Goal: Complete application form

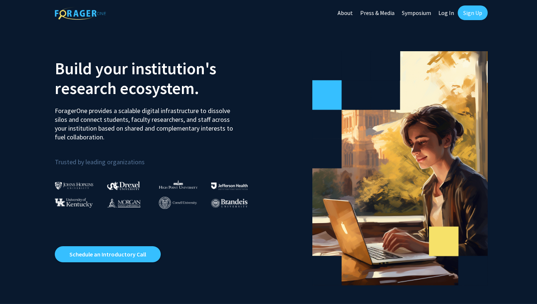
click at [474, 13] on link "Sign Up" at bounding box center [473, 12] width 30 height 15
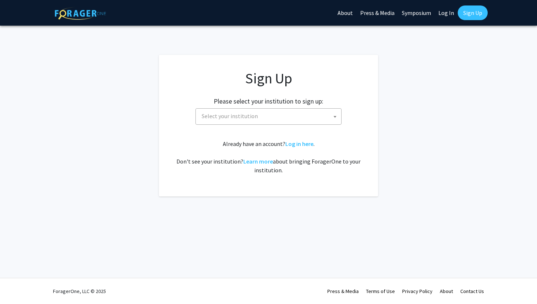
click at [263, 126] on div "Sign Up Please select your institution to sign up: [GEOGRAPHIC_DATA] [GEOGRAPHI…" at bounding box center [269, 121] width 190 height 105
click at [263, 117] on span "Select your institution" at bounding box center [270, 115] width 142 height 15
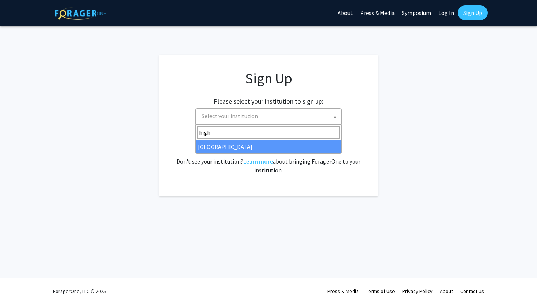
type input "high"
select select "2"
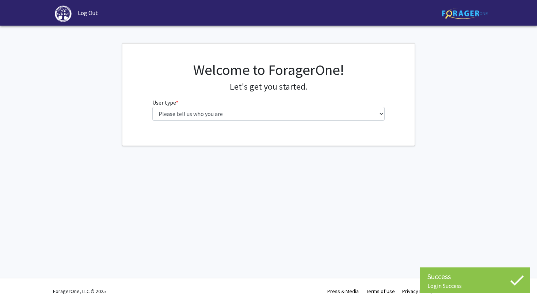
click at [359, 121] on div "Welcome to ForagerOne! Let's get you started. User type * required Please tell …" at bounding box center [269, 93] width 244 height 65
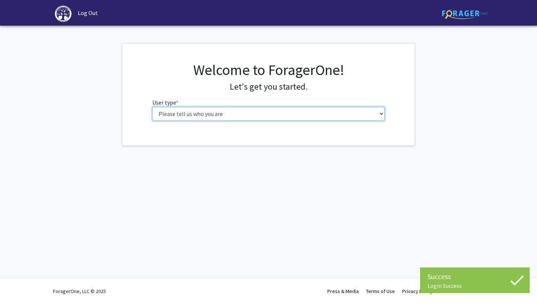
click at [349, 114] on select "Please tell us who you are Undergraduate Student Master's Student Doctoral Cand…" at bounding box center [268, 114] width 233 height 14
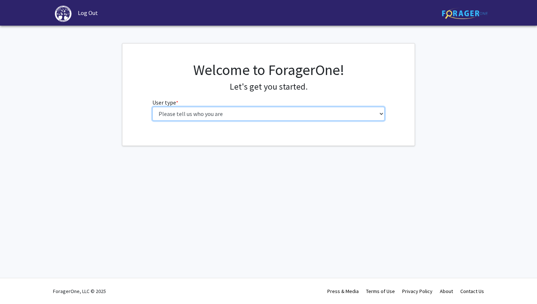
select select "1: undergrad"
click at [152, 107] on select "Please tell us who you are Undergraduate Student Master's Student Doctoral Cand…" at bounding box center [268, 114] width 233 height 14
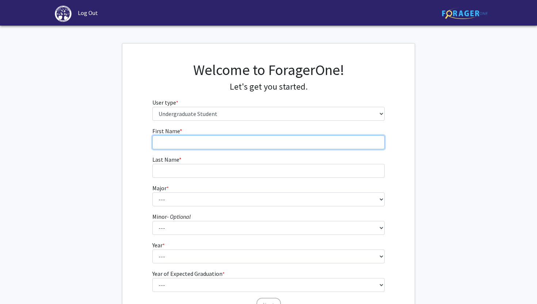
click at [305, 144] on input "First Name * required" at bounding box center [268, 142] width 233 height 14
type input "Aubrey"
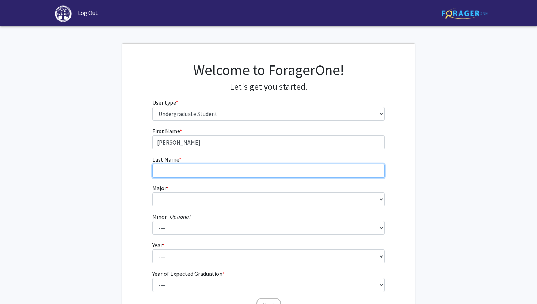
click at [290, 167] on input "Last Name * required" at bounding box center [268, 171] width 233 height 14
type input "Durham"
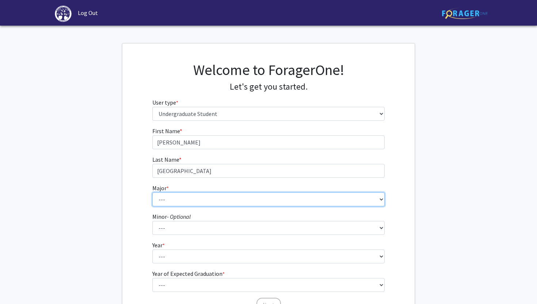
click at [262, 199] on select "--- Accounting Actuarial Science Advertising, Public Relations, and Strategic C…" at bounding box center [268, 199] width 233 height 14
select select "8: 166"
click at [152, 192] on select "--- Accounting Actuarial Science Advertising, Public Relations, and Strategic C…" at bounding box center [268, 199] width 233 height 14
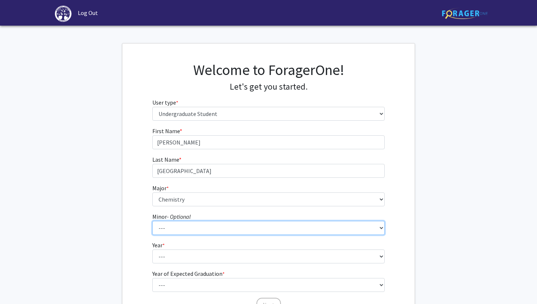
click at [282, 230] on select "--- Anthropology Chinese Civic Responsibility and Social Innovation Criminal Ju…" at bounding box center [268, 228] width 233 height 14
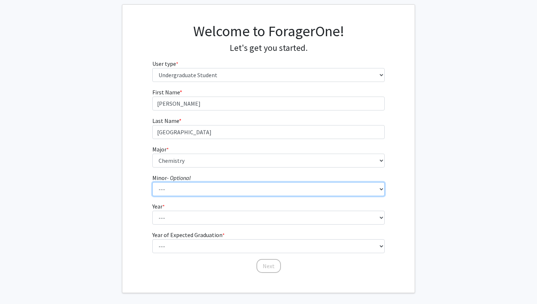
scroll to position [42, 0]
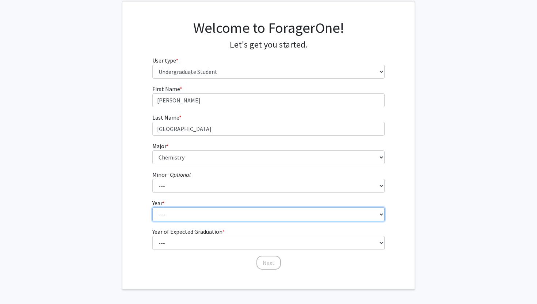
click at [306, 214] on select "--- First-year Sophomore Junior Senior Postbaccalaureate Certificate" at bounding box center [268, 214] width 233 height 14
select select "1: first-year"
click at [152, 207] on select "--- First-year Sophomore Junior Senior Postbaccalaureate Certificate" at bounding box center [268, 214] width 233 height 14
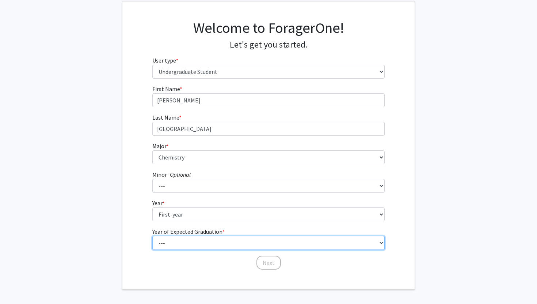
click at [223, 241] on select "--- 2025 2026 2027 2028 2029 2030 2031 2032 2033 2034" at bounding box center [268, 243] width 233 height 14
select select "5: 2029"
click at [152, 236] on select "--- 2025 2026 2027 2028 2029 2030 2031 2032 2033 2034" at bounding box center [268, 243] width 233 height 14
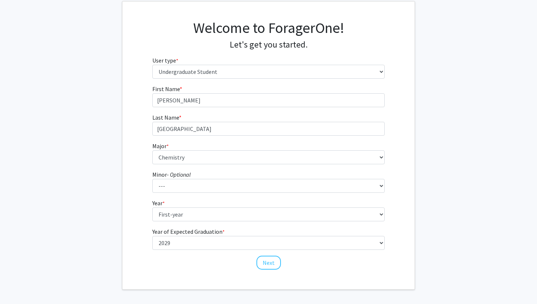
click at [247, 201] on fg-select "Year * required --- First-year Sophomore Junior Senior Postbaccalaureate Certif…" at bounding box center [268, 209] width 233 height 23
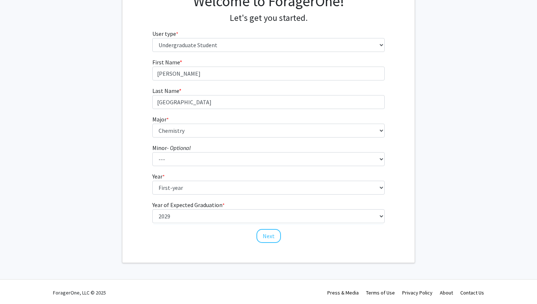
scroll to position [70, 0]
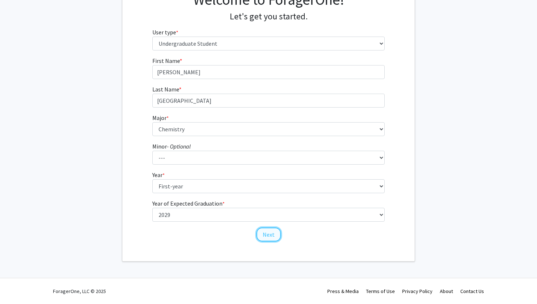
click at [270, 236] on button "Next" at bounding box center [268, 234] width 24 height 14
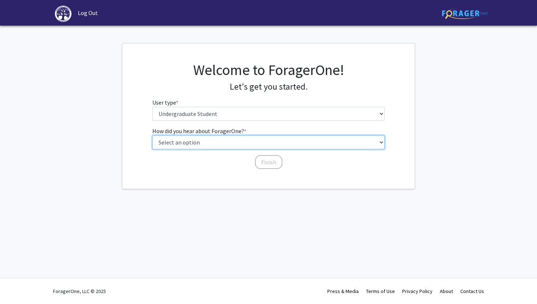
click at [256, 146] on select "Select an option Peer/student recommendation Faculty/staff recommendation Unive…" at bounding box center [268, 142] width 233 height 14
select select "2: faculty_recommendation"
click at [152, 135] on select "Select an option Peer/student recommendation Faculty/staff recommendation Unive…" at bounding box center [268, 142] width 233 height 14
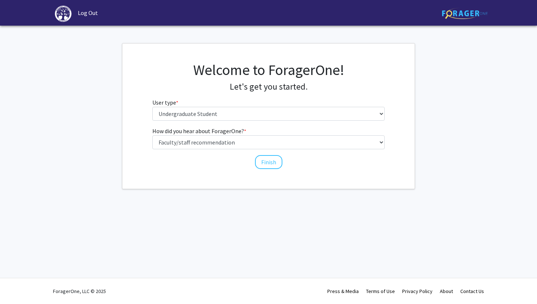
click at [267, 169] on div "How did you hear about ForagerOne? * required Select an option Peer/student rec…" at bounding box center [269, 147] width 244 height 43
click at [268, 162] on button "Finish" at bounding box center [268, 162] width 27 height 14
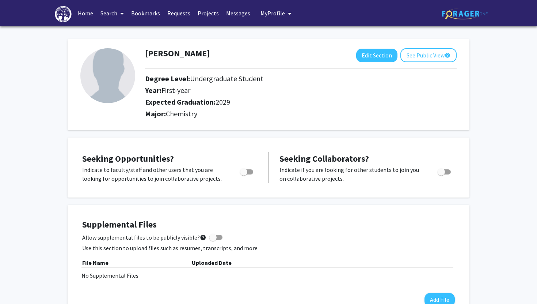
click at [85, 13] on link "Home" at bounding box center [85, 13] width 23 height 26
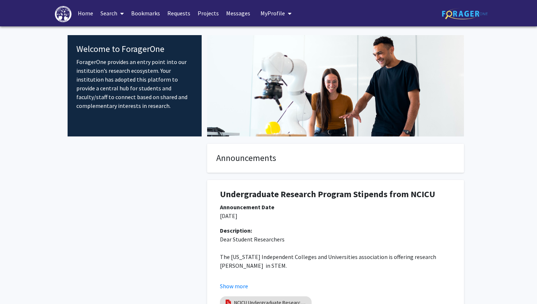
click at [109, 9] on link "Search" at bounding box center [112, 13] width 31 height 26
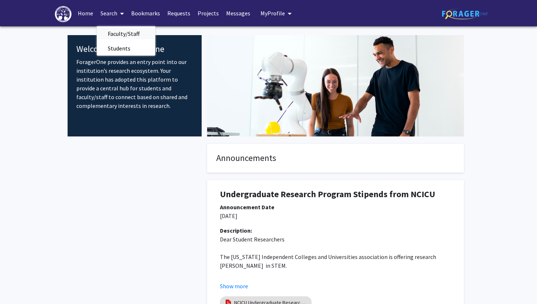
click at [134, 32] on span "Faculty/Staff" at bounding box center [124, 33] width 54 height 15
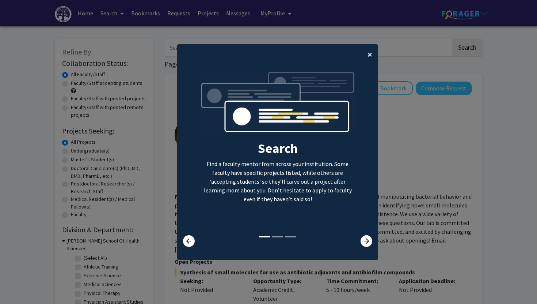
click at [375, 53] on button "×" at bounding box center [370, 54] width 16 height 20
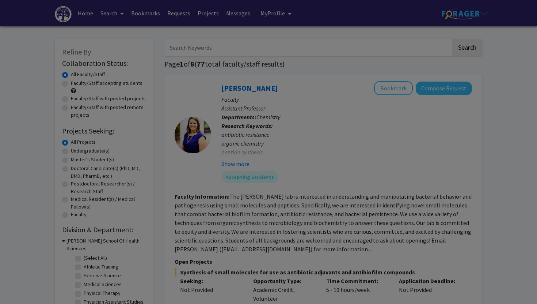
click at [370, 53] on div "Search Find a faculty mentor from across your institution. Some faculty have sp…" at bounding box center [278, 82] width 200 height 164
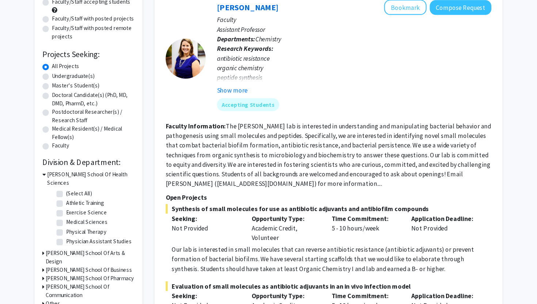
scroll to position [80, 0]
